Goal: Find specific page/section: Find specific page/section

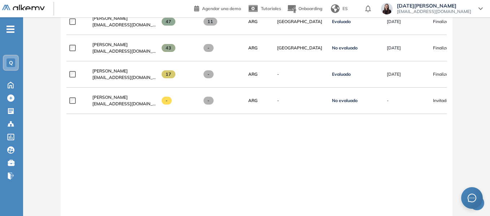
scroll to position [217, 0]
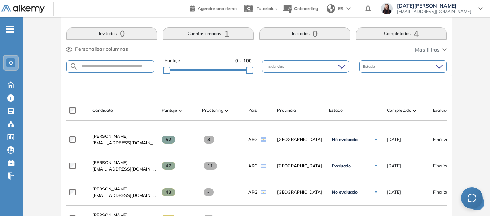
scroll to position [289, 0]
